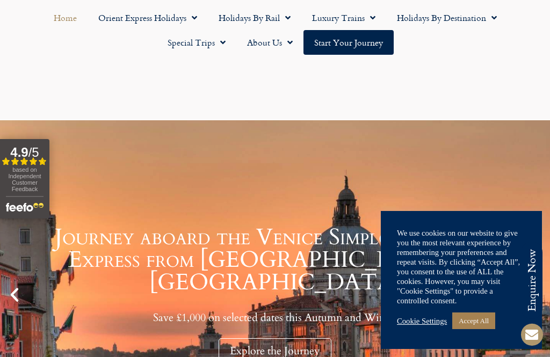
click at [487, 318] on link "Accept All" at bounding box center [473, 320] width 43 height 17
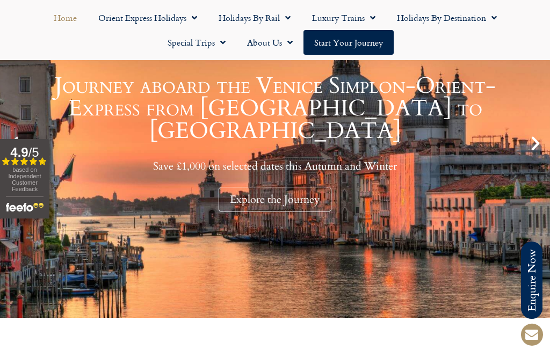
scroll to position [162, 0]
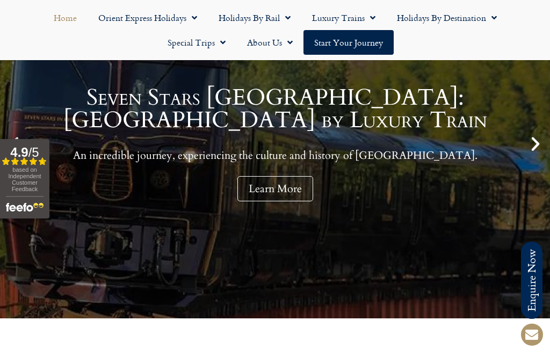
click at [494, 15] on span "Menu" at bounding box center [491, 17] width 11 height 19
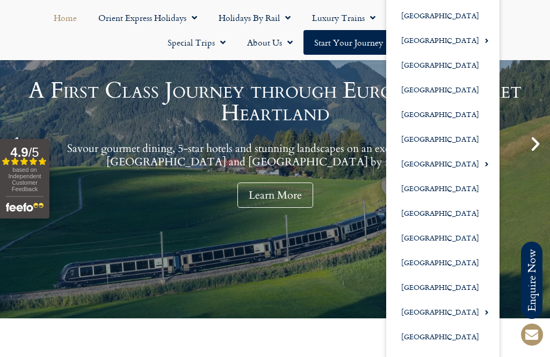
click at [426, 265] on link "[GEOGRAPHIC_DATA]" at bounding box center [442, 262] width 113 height 25
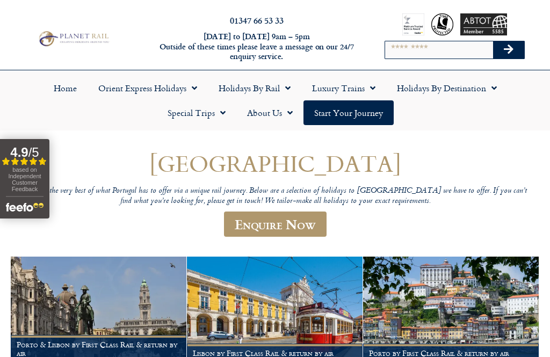
click at [500, 91] on link "Holidays by Destination" at bounding box center [446, 88] width 121 height 25
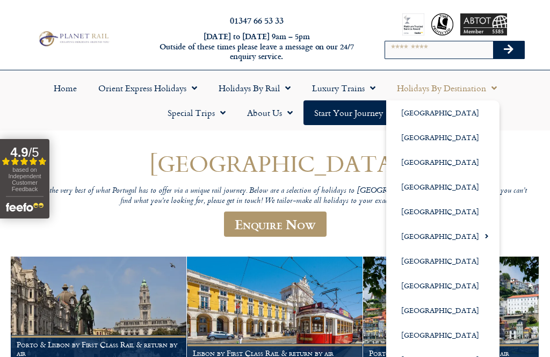
click at [426, 188] on link "[GEOGRAPHIC_DATA]" at bounding box center [442, 186] width 113 height 25
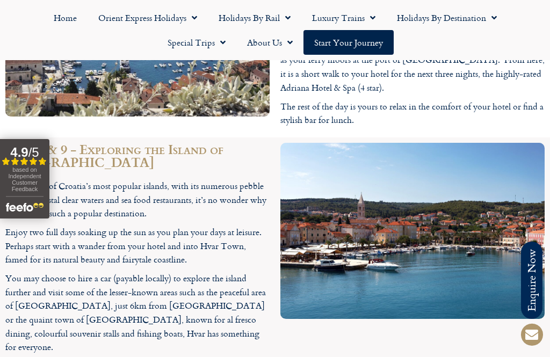
scroll to position [2604, 0]
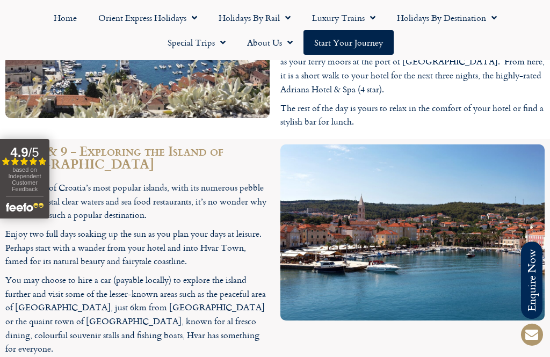
click at [493, 23] on span "Menu" at bounding box center [491, 17] width 11 height 19
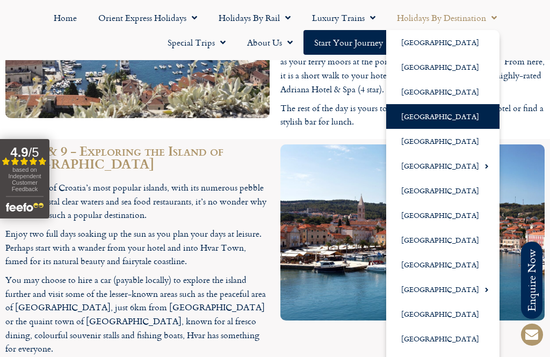
click at [419, 267] on link "[GEOGRAPHIC_DATA]" at bounding box center [442, 264] width 113 height 25
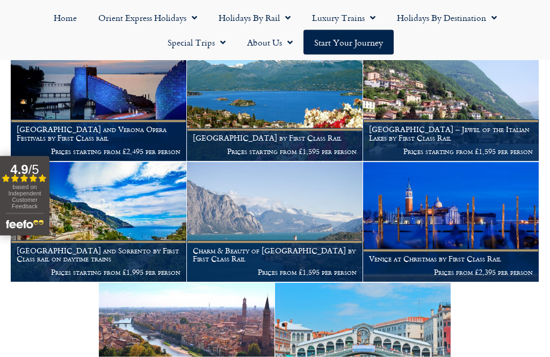
scroll to position [1122, 0]
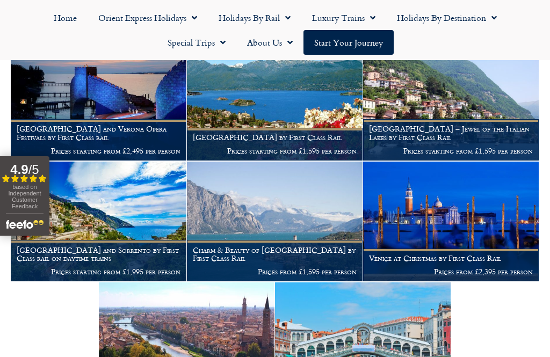
click at [118, 189] on img at bounding box center [99, 222] width 176 height 120
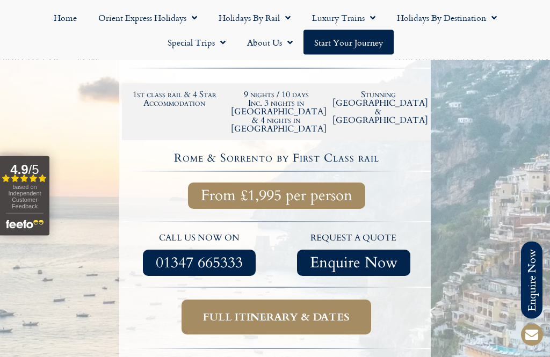
scroll to position [212, 0]
click at [313, 310] on span "Full itinerary & dates" at bounding box center [276, 316] width 147 height 13
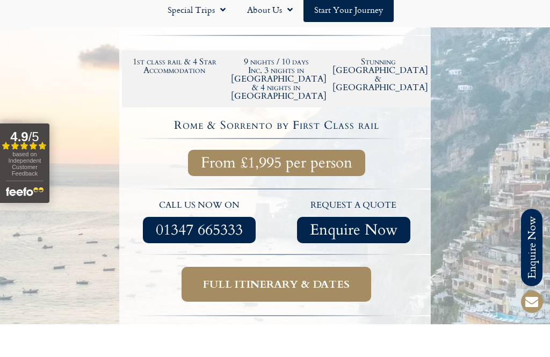
scroll to position [246, 0]
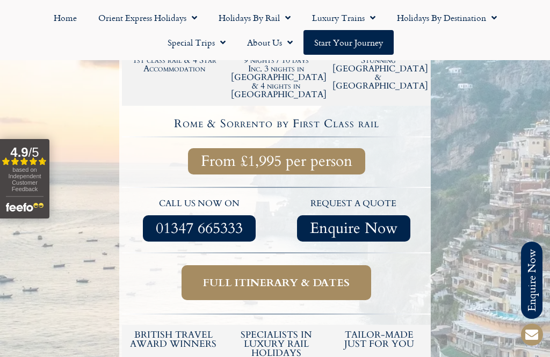
click at [297, 276] on span "Full itinerary & dates" at bounding box center [276, 282] width 147 height 13
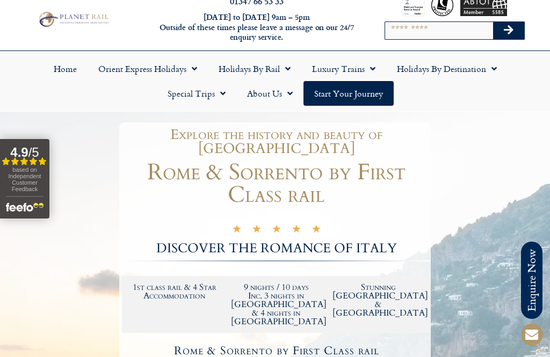
scroll to position [0, 0]
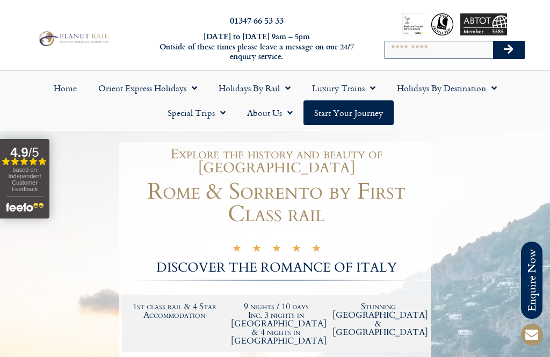
click at [497, 89] on link "Holidays by Destination" at bounding box center [446, 88] width 121 height 25
click at [413, 50] on input "Search" at bounding box center [439, 49] width 108 height 17
type input "*****"
click at [512, 53] on icon "Search" at bounding box center [509, 49] width 10 height 11
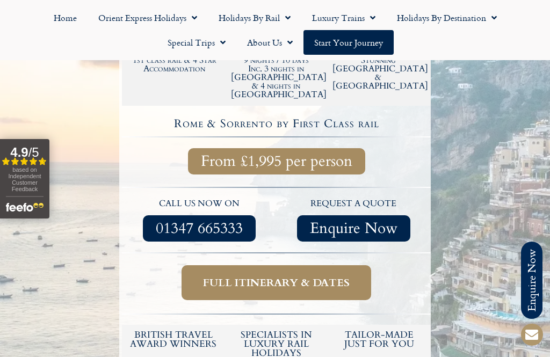
click at [494, 17] on span "Menu" at bounding box center [491, 17] width 11 height 19
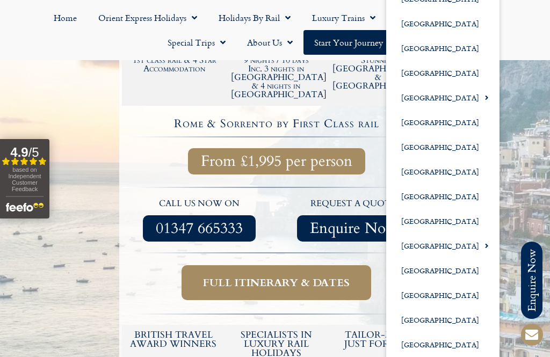
click at [420, 322] on link "[GEOGRAPHIC_DATA]" at bounding box center [442, 320] width 113 height 25
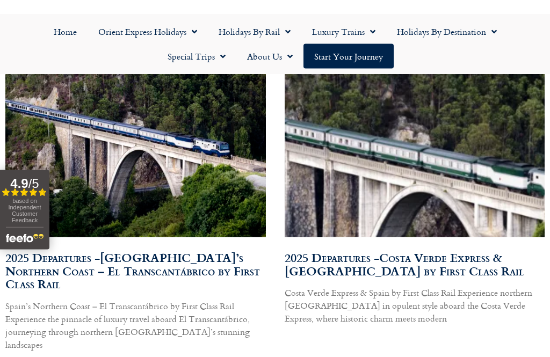
scroll to position [429, 0]
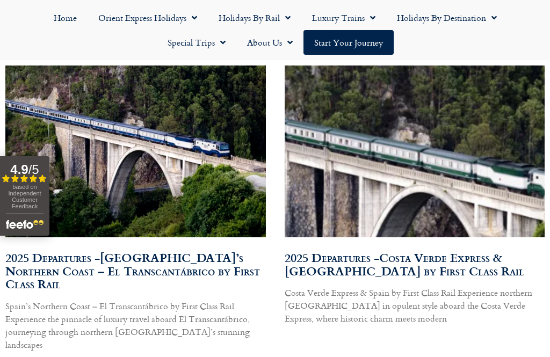
click at [320, 356] on link "Read More" at bounding box center [304, 364] width 40 height 13
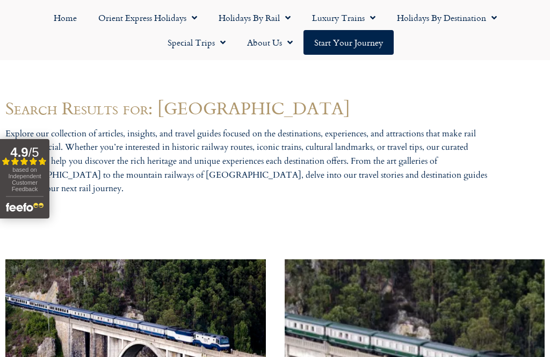
scroll to position [234, 0]
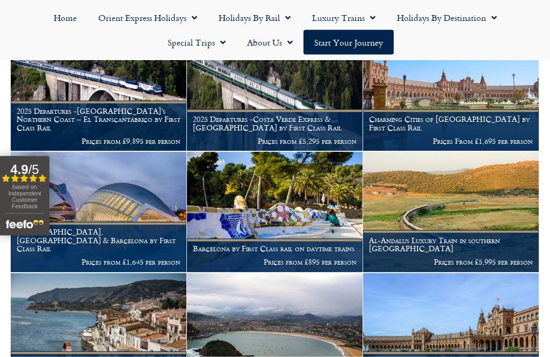
scroll to position [226, 0]
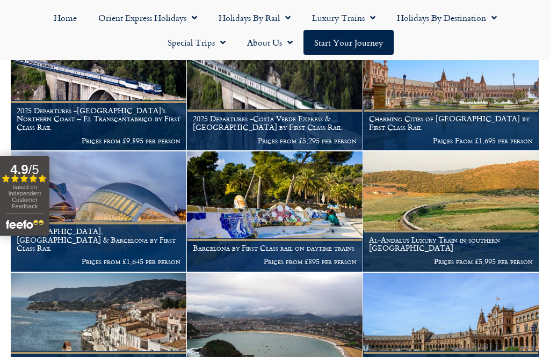
click at [136, 257] on p "Prices from £1,645 per person" at bounding box center [99, 261] width 164 height 9
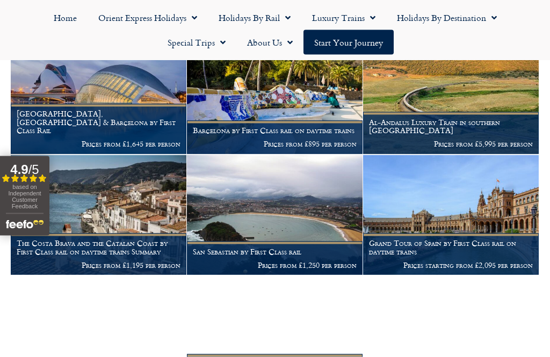
scroll to position [344, 0]
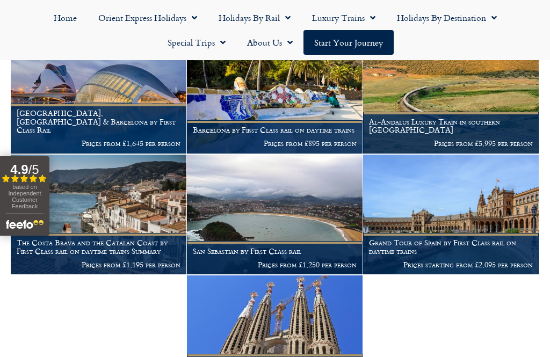
click at [94, 243] on h1 "The Costa Brava and the Catalan Coast by First Class rail on daytime trains Sum…" at bounding box center [99, 246] width 164 height 17
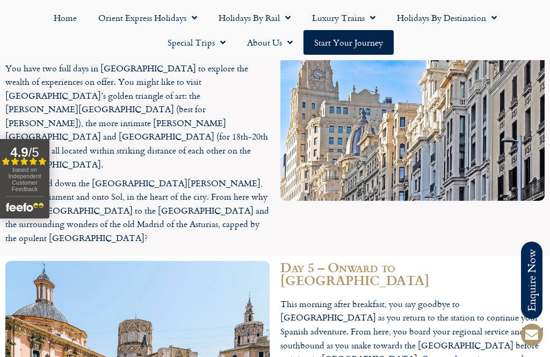
scroll to position [1728, 0]
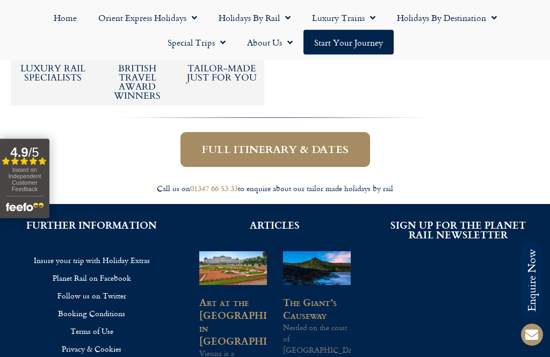
scroll to position [512, 0]
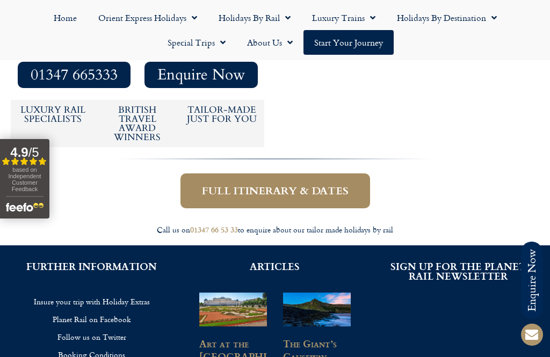
click at [286, 184] on span "Full itinerary & dates" at bounding box center [275, 190] width 147 height 13
